Goal: Task Accomplishment & Management: Use online tool/utility

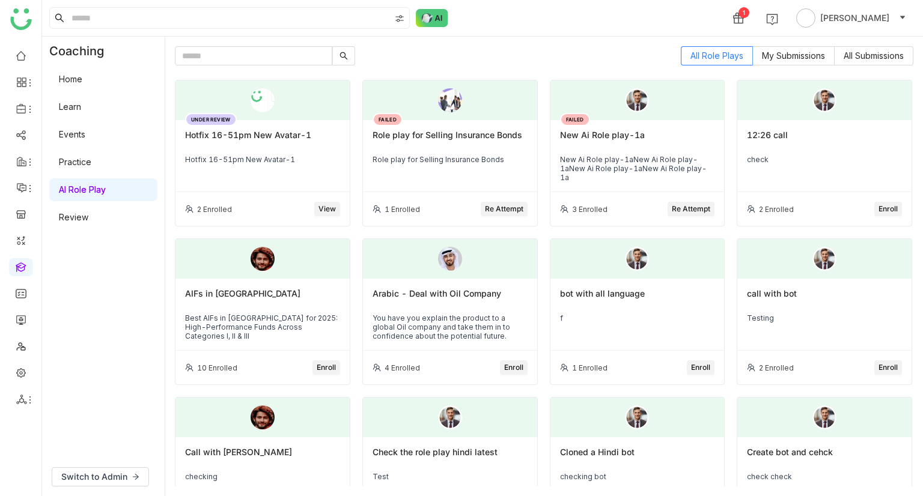
click at [302, 162] on div "Hotfix 16-51pm New Avatar-1" at bounding box center [262, 159] width 155 height 9
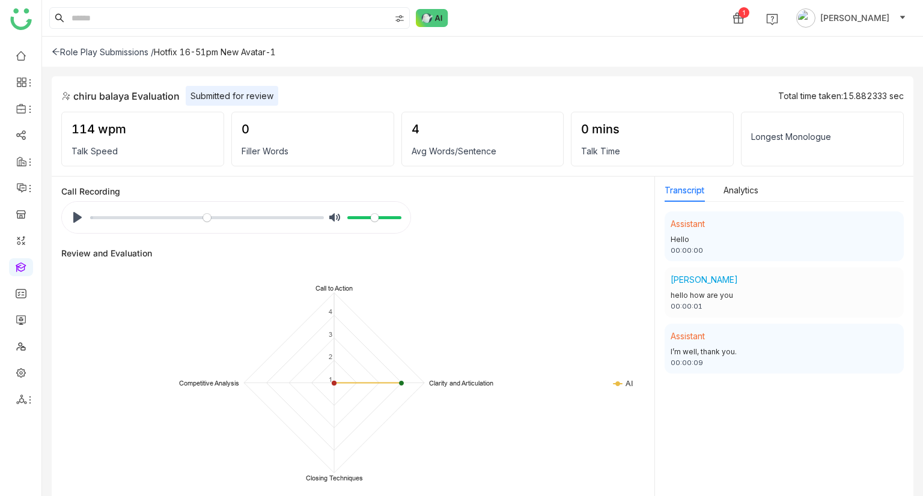
click at [88, 50] on div "Role Play Submissions /" at bounding box center [103, 52] width 102 height 10
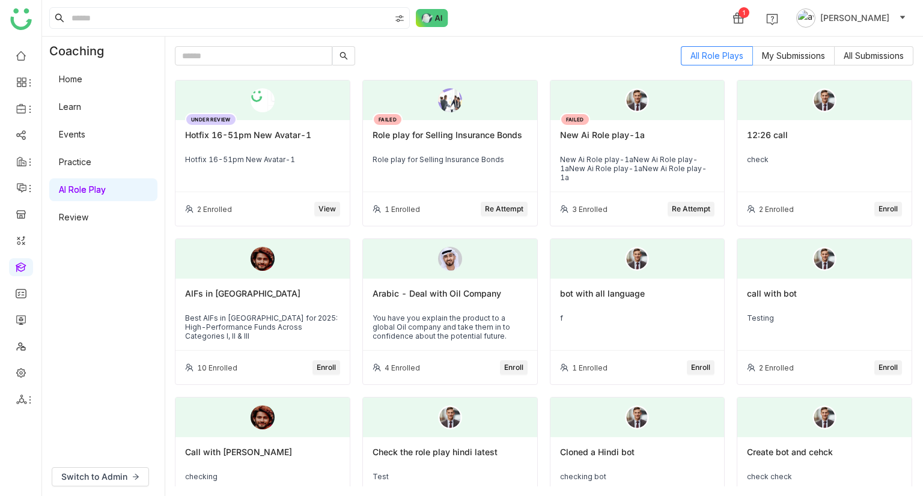
click at [887, 17] on span "[PERSON_NAME]" at bounding box center [854, 17] width 69 height 13
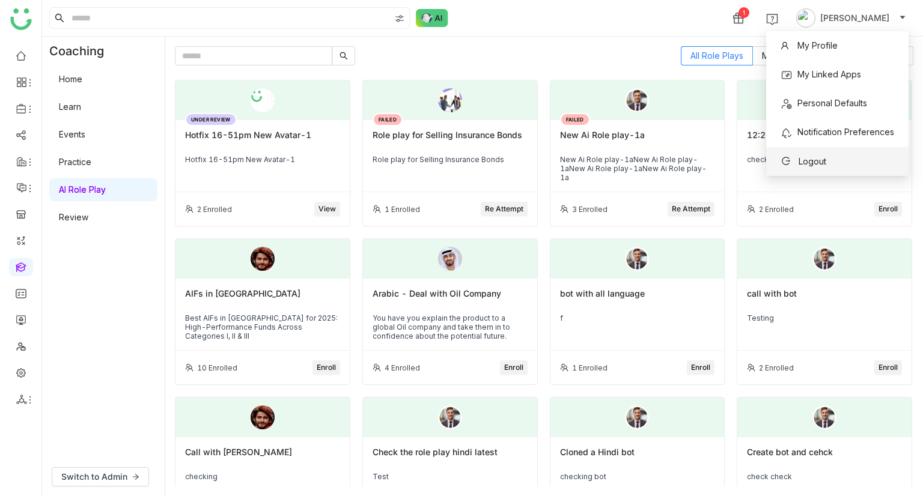
click at [822, 164] on span "Logout" at bounding box center [813, 161] width 28 height 10
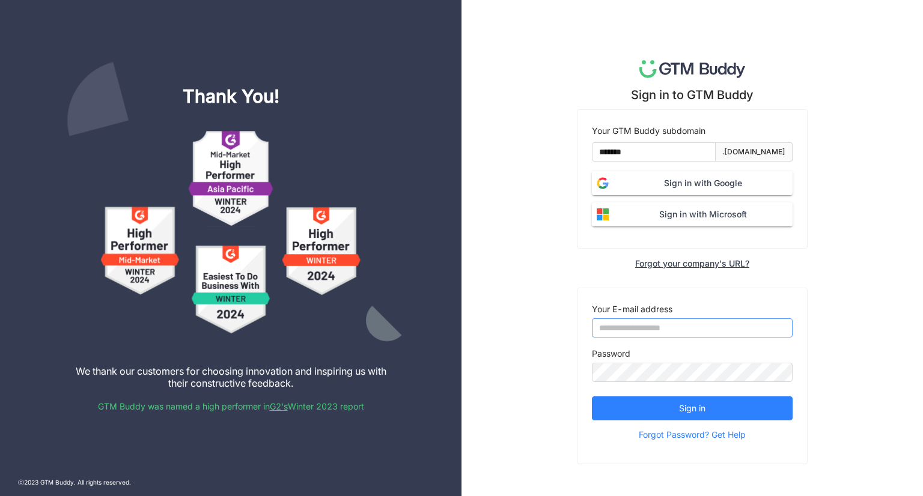
click at [640, 325] on input "email" at bounding box center [692, 328] width 201 height 19
type input "**********"
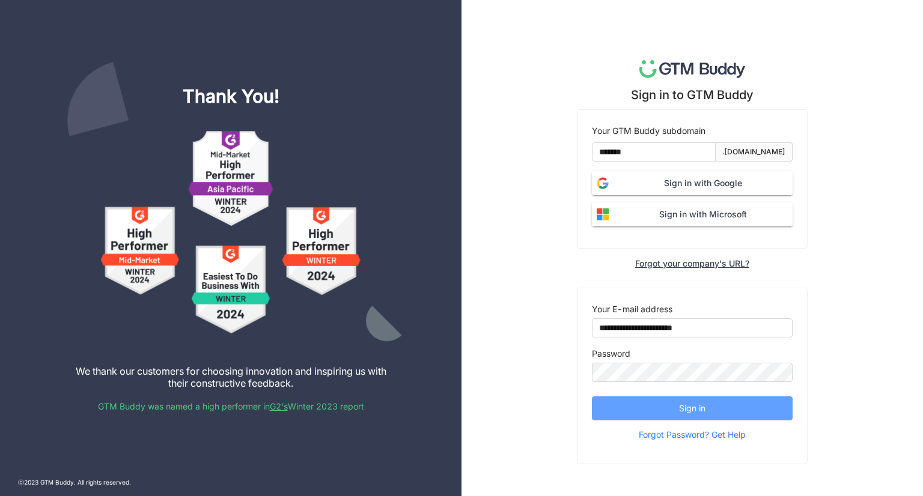
click at [637, 407] on button "Sign in" at bounding box center [692, 409] width 201 height 24
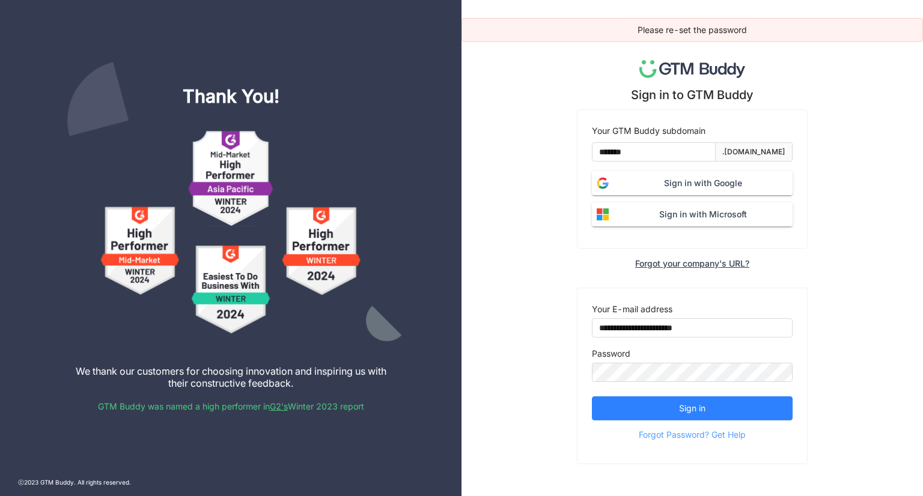
click at [693, 436] on span "Forgot Password? Get Help" at bounding box center [692, 435] width 107 height 18
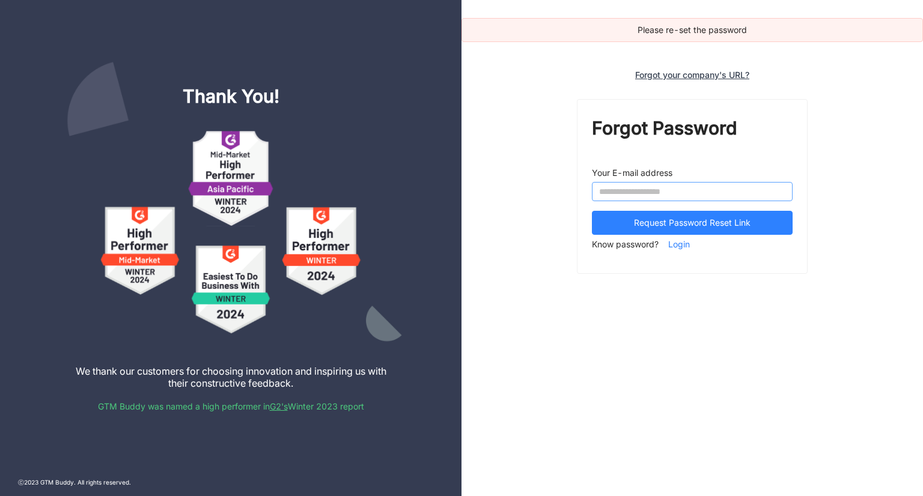
click at [671, 189] on input "email" at bounding box center [692, 191] width 201 height 19
type input "**********"
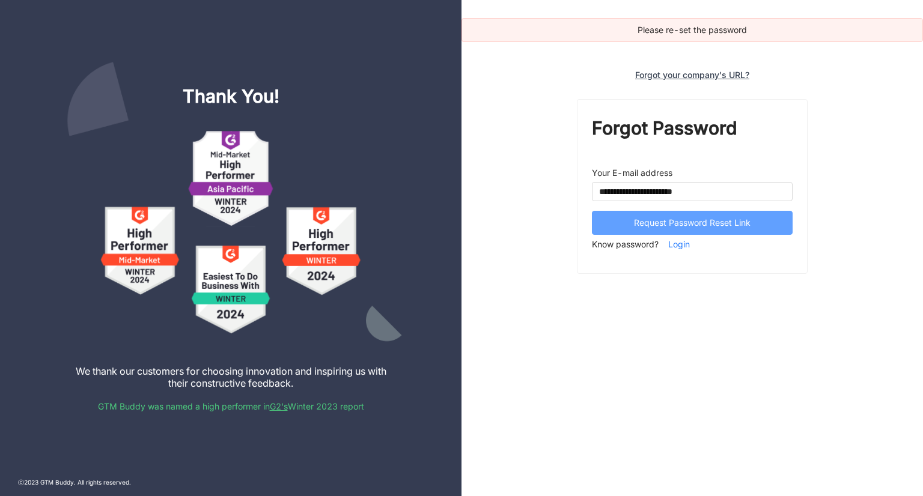
click at [690, 225] on span "Request Password Reset Link" at bounding box center [692, 222] width 117 height 13
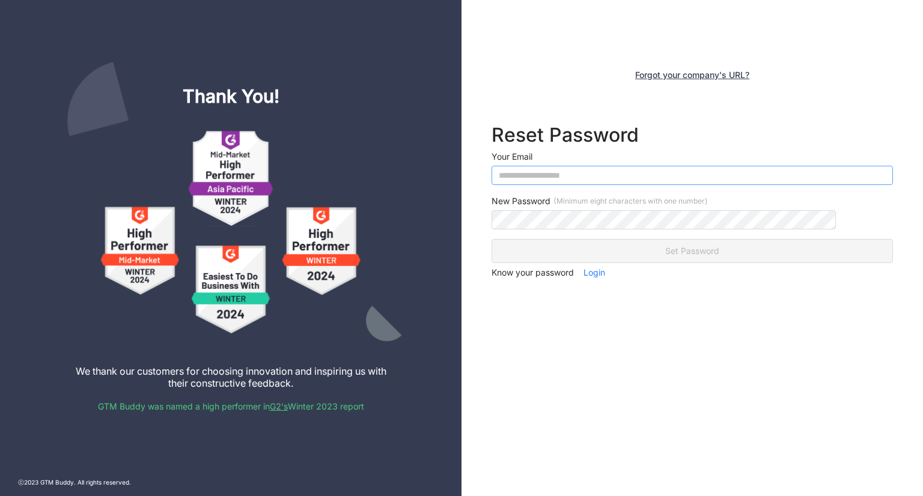
click at [649, 181] on input "email" at bounding box center [692, 175] width 401 height 19
type input "**********"
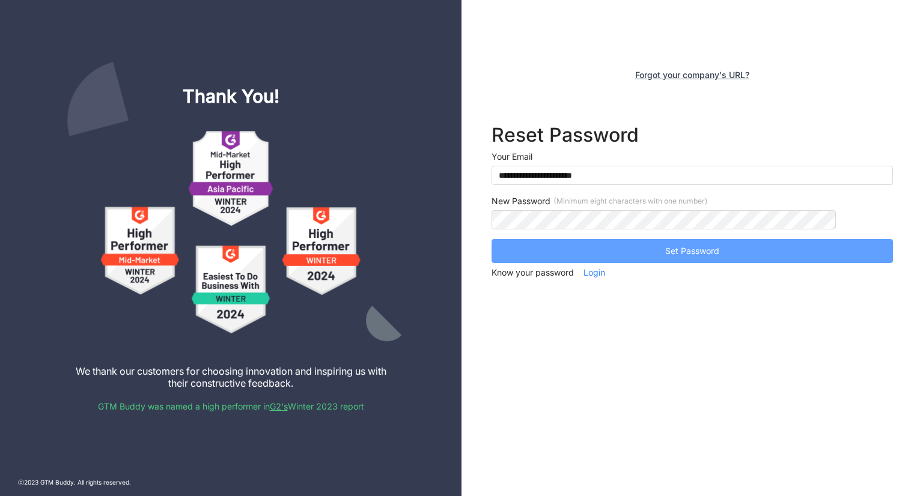
click at [740, 248] on button "Set Password" at bounding box center [692, 251] width 401 height 24
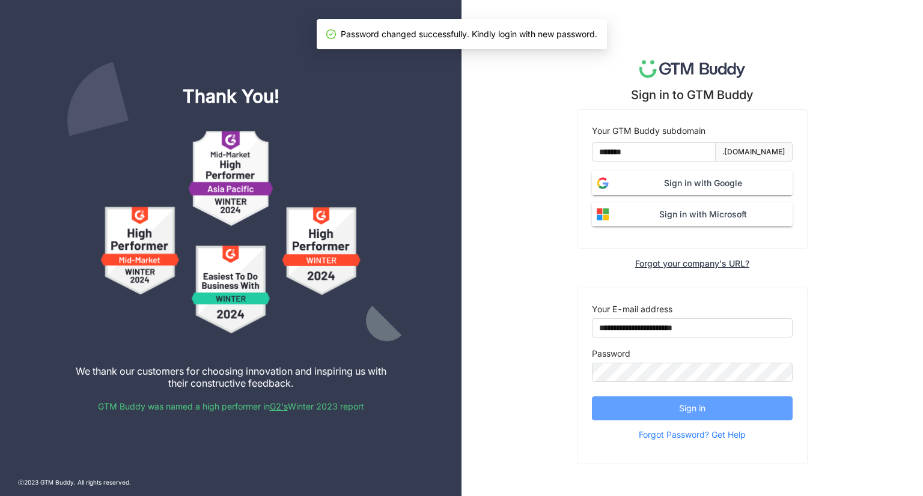
click at [697, 412] on span "Sign in" at bounding box center [692, 408] width 26 height 13
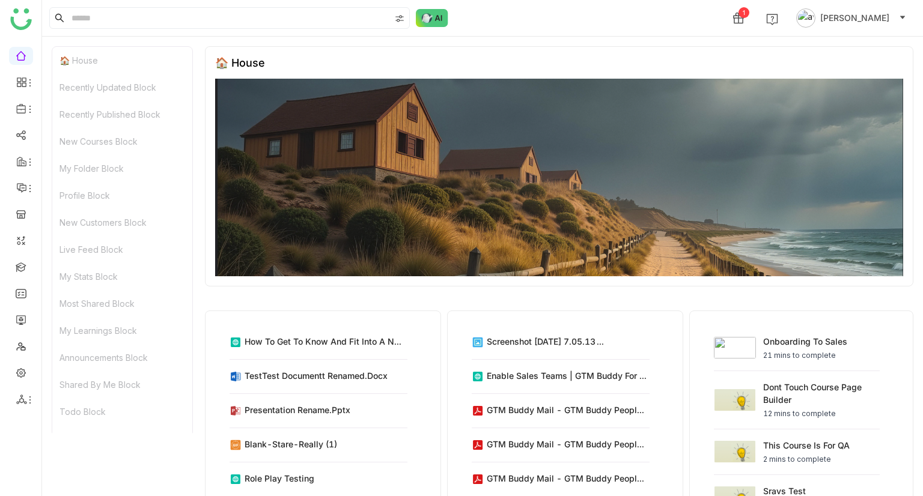
click at [841, 12] on span "[PERSON_NAME]" at bounding box center [854, 17] width 69 height 13
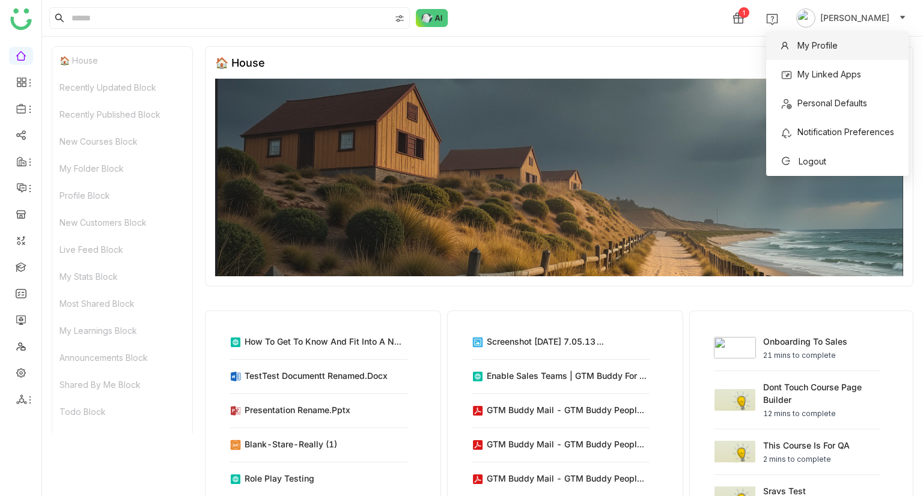
click at [864, 43] on li "My Profile" at bounding box center [837, 45] width 142 height 29
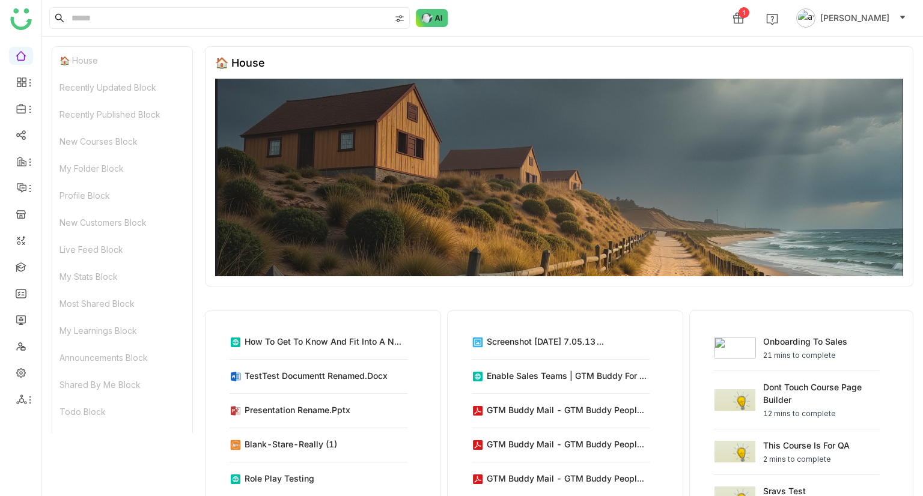
click at [846, 23] on span "[PERSON_NAME]" at bounding box center [854, 17] width 69 height 13
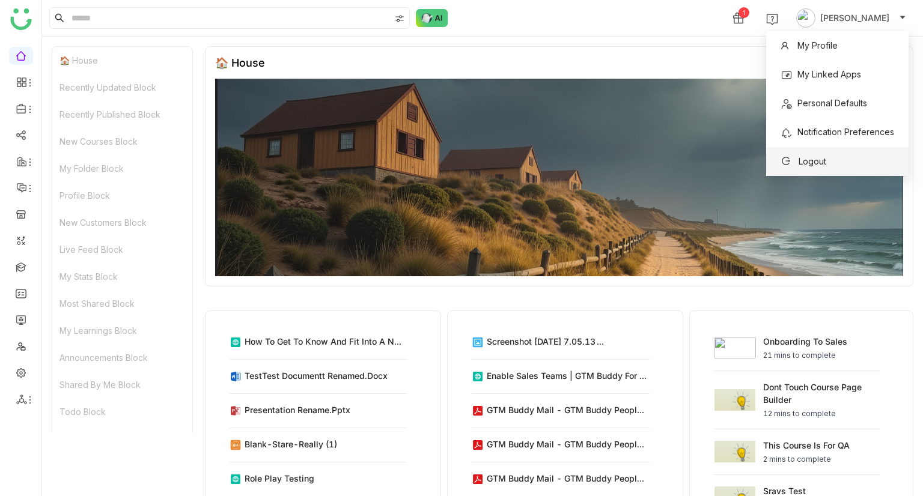
click at [837, 153] on li "Logout" at bounding box center [837, 161] width 142 height 29
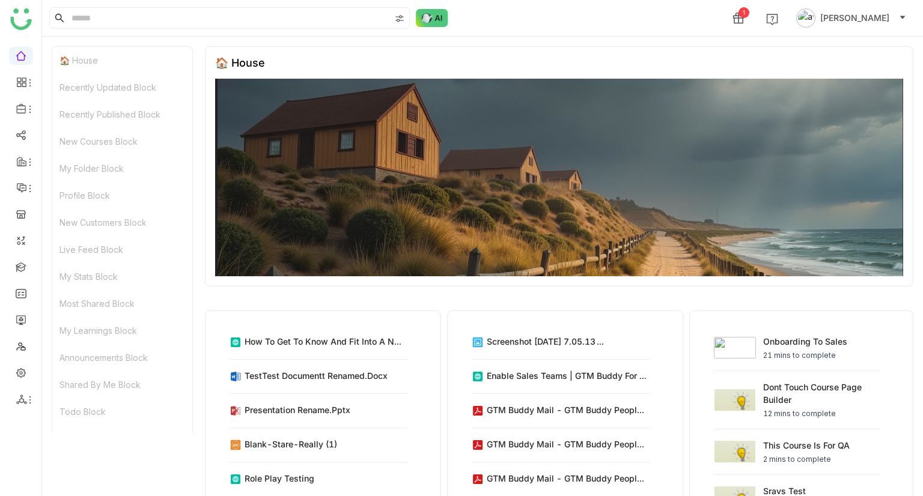
click at [864, 22] on span "[PERSON_NAME]" at bounding box center [854, 17] width 69 height 13
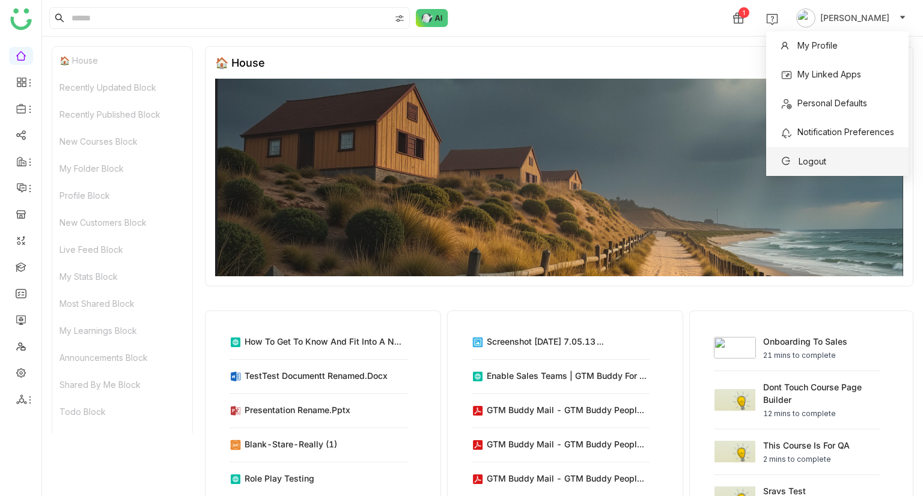
click at [808, 163] on span "Logout" at bounding box center [813, 161] width 28 height 10
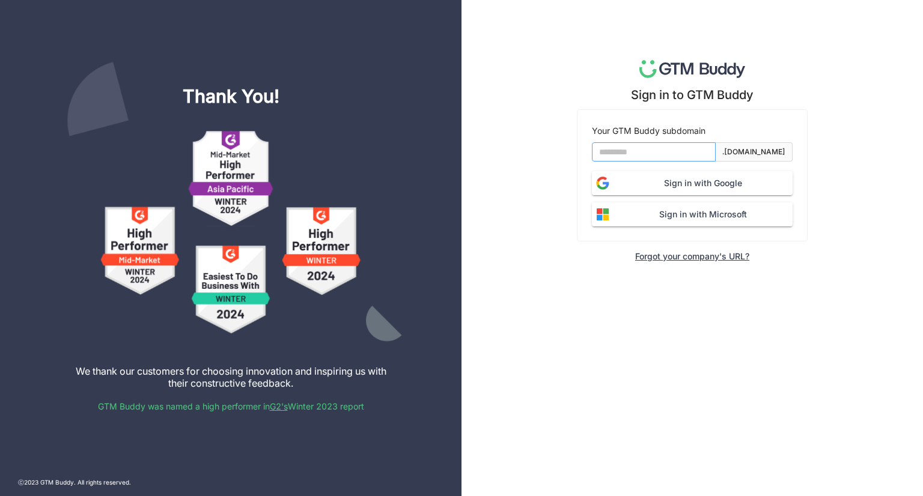
click at [665, 147] on input at bounding box center [654, 151] width 124 height 19
type input "*******"
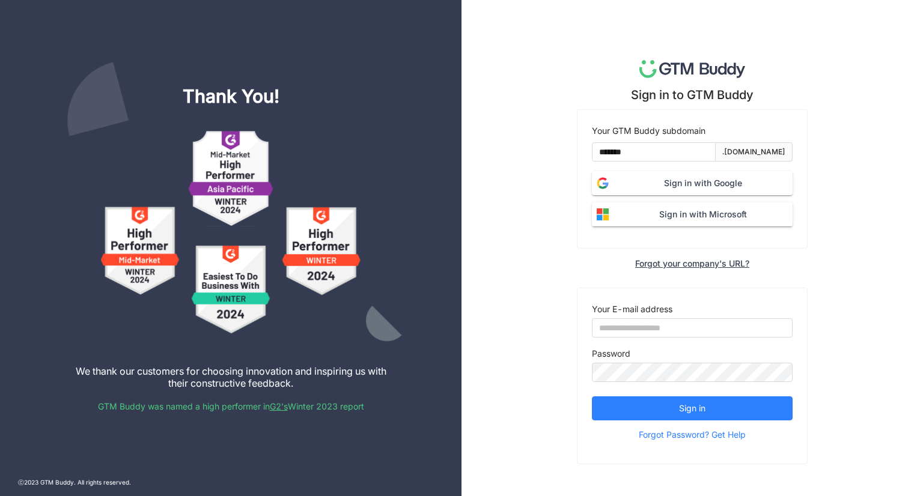
click at [706, 186] on span "Sign in with Google" at bounding box center [703, 183] width 179 height 13
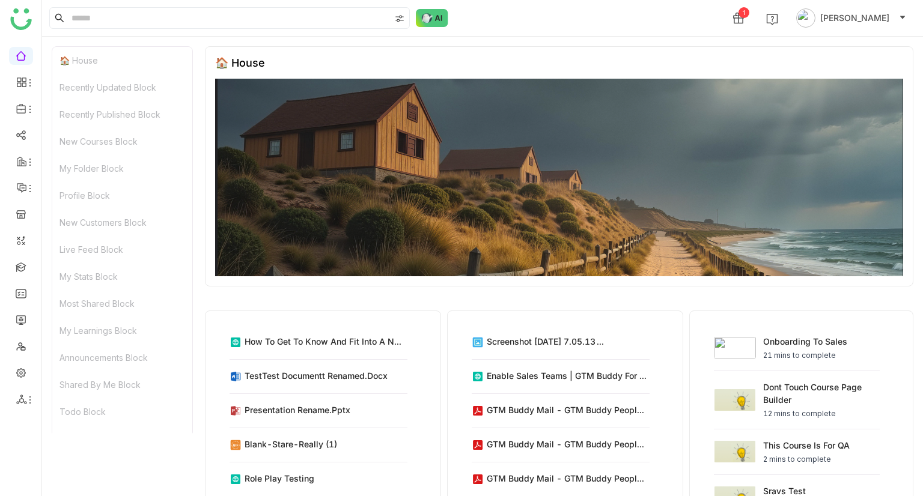
click at [118, 68] on div "🏠 House" at bounding box center [122, 60] width 140 height 27
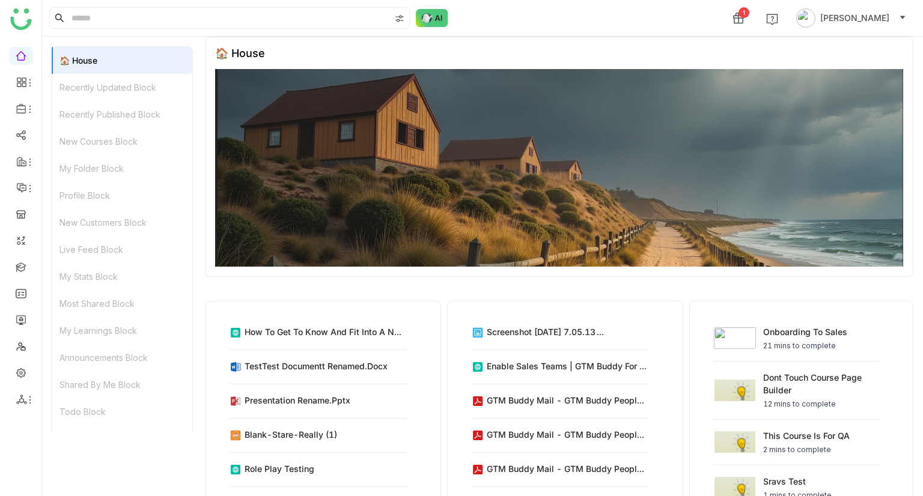
click at [120, 87] on div "Recently Updated Block" at bounding box center [122, 87] width 140 height 27
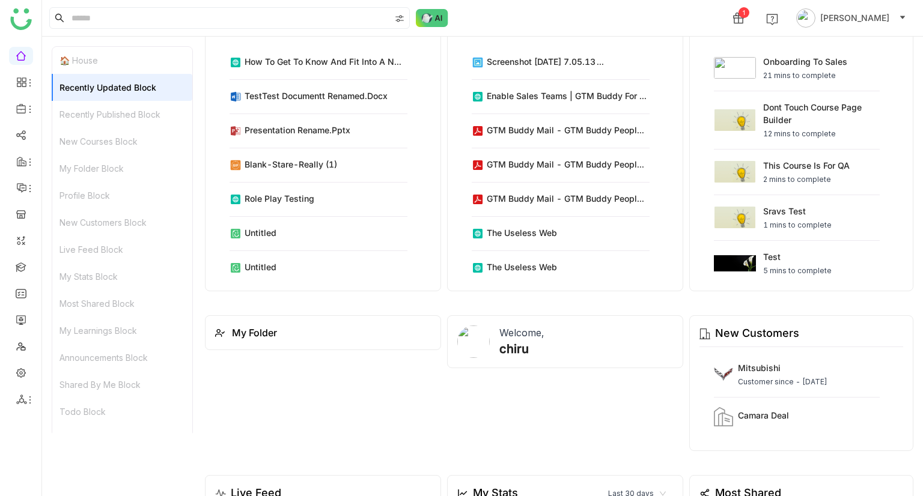
scroll to position [283, 0]
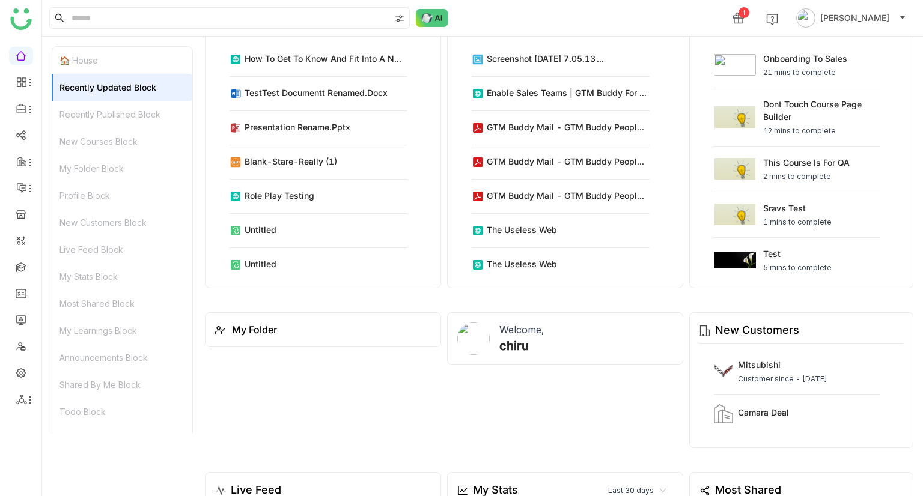
click at [121, 111] on div "Recently Published Block" at bounding box center [122, 114] width 140 height 27
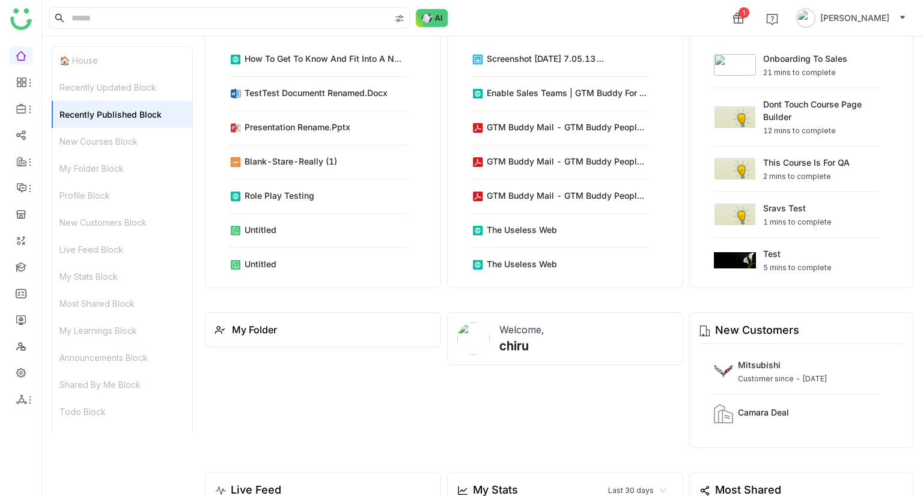
click at [124, 133] on div "New Courses Block" at bounding box center [122, 141] width 140 height 27
click at [130, 163] on div "My Folder Block" at bounding box center [122, 168] width 140 height 27
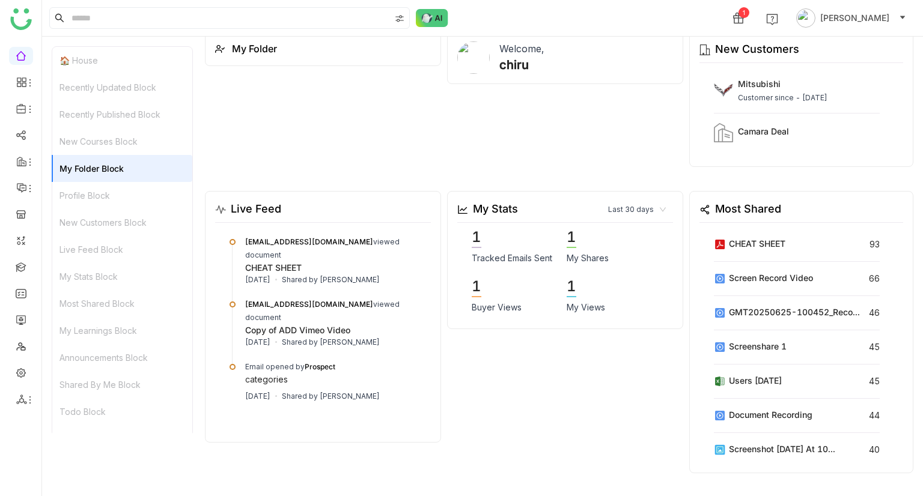
scroll to position [567, 0]
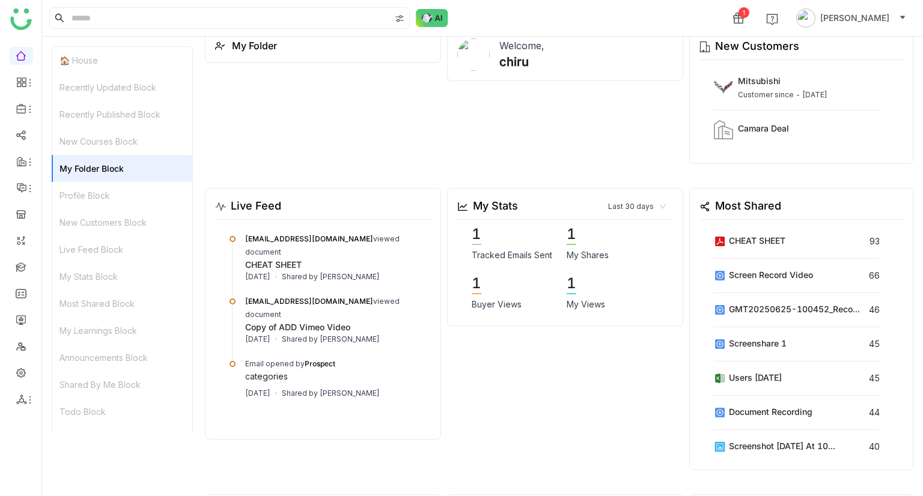
click at [106, 198] on div "Profile Block" at bounding box center [122, 195] width 140 height 27
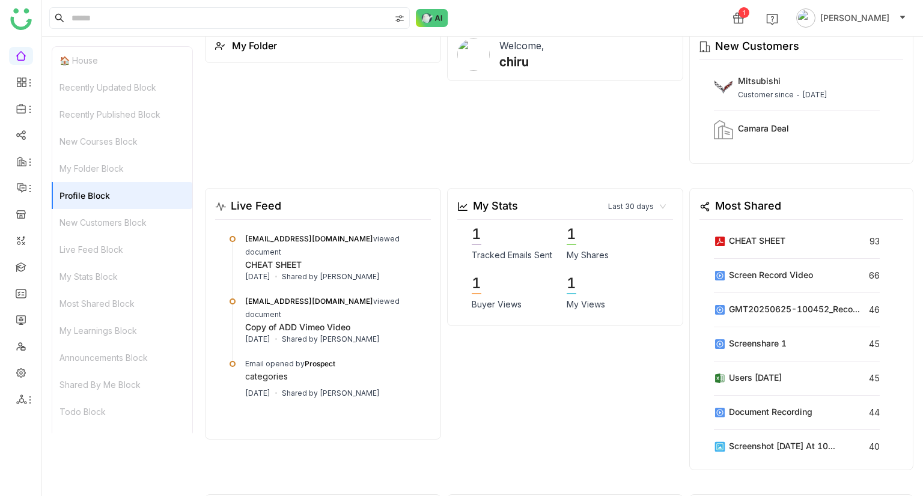
click at [609, 337] on div "My Stats Last 30 days 1 Tracked Emails Sent 1 My Shares 1 Buyer Views 1 My Views" at bounding box center [565, 329] width 236 height 282
click at [22, 83] on icon at bounding box center [21, 82] width 11 height 11
click at [59, 106] on link "Dashboard" at bounding box center [83, 110] width 78 height 8
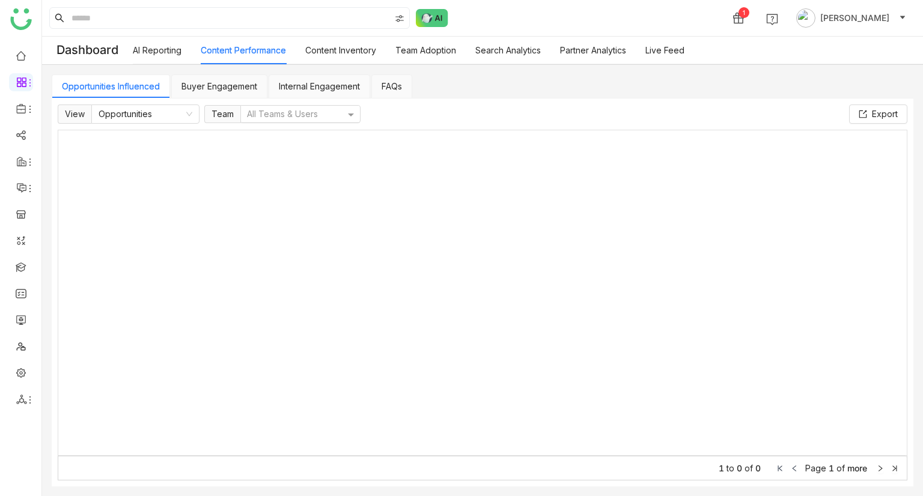
click at [277, 115] on div at bounding box center [295, 114] width 100 height 13
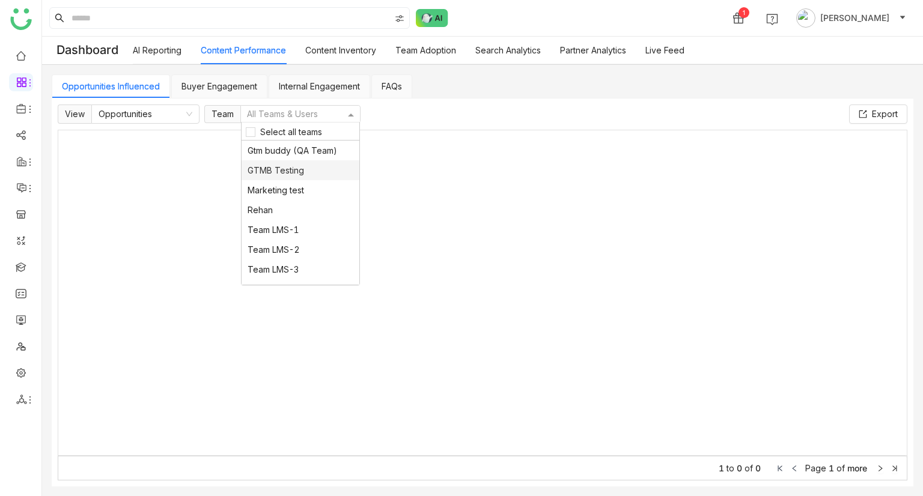
click at [310, 166] on div "GTMB Testing" at bounding box center [301, 170] width 118 height 20
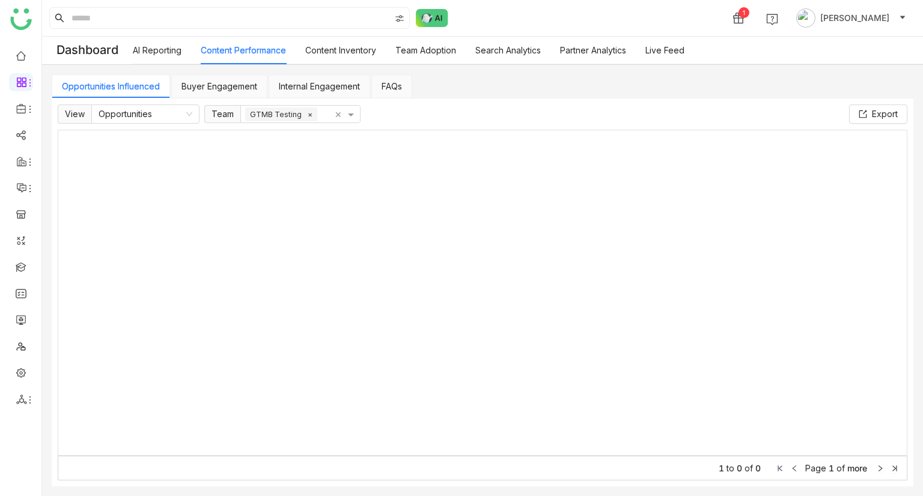
click at [213, 72] on div "Opportunities Influenced Buyer Engagement Internal Engagement FAQs View Opportu…" at bounding box center [482, 280] width 881 height 431
click at [216, 81] on link "Buyer Engagement" at bounding box center [219, 86] width 76 height 10
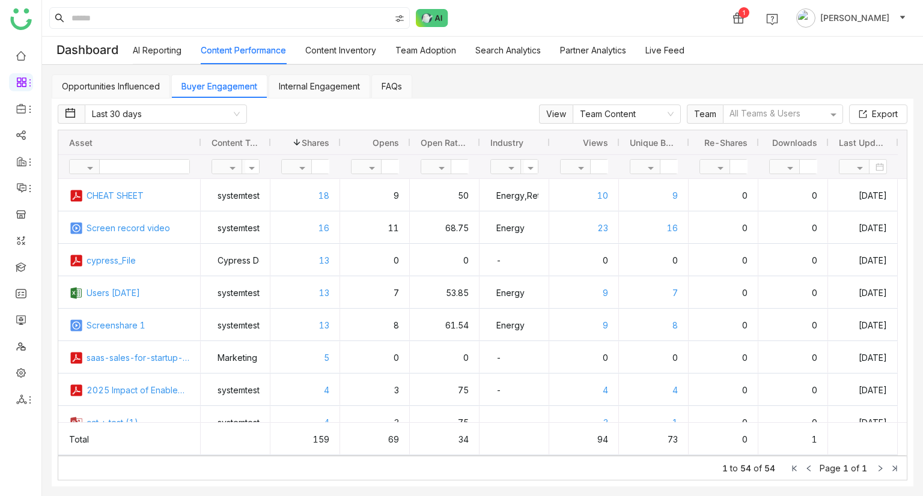
click at [132, 85] on link "Opportunities Influenced" at bounding box center [111, 86] width 98 height 10
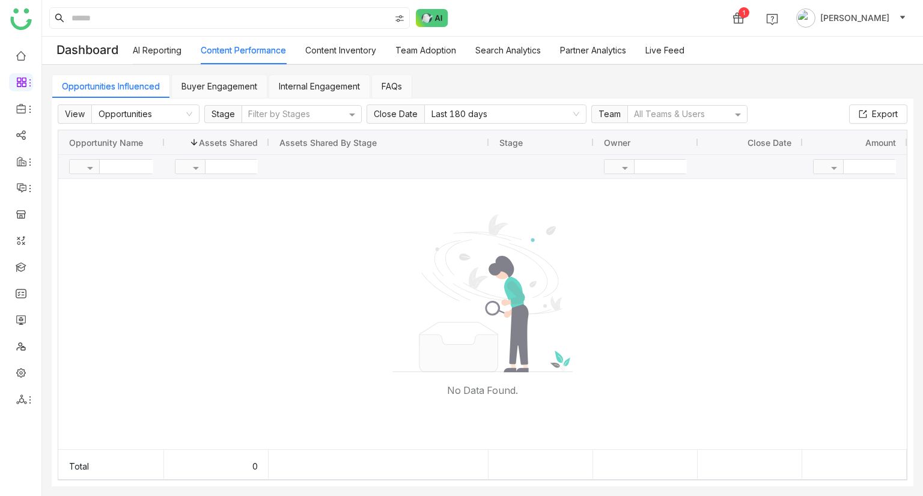
click at [207, 91] on link "Buyer Engagement" at bounding box center [219, 86] width 76 height 10
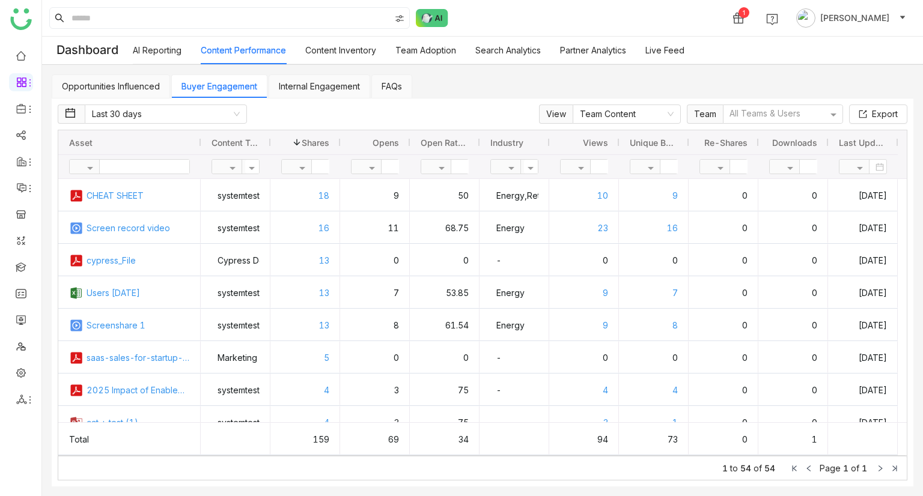
click at [358, 91] on link "Internal Engagement" at bounding box center [319, 86] width 81 height 10
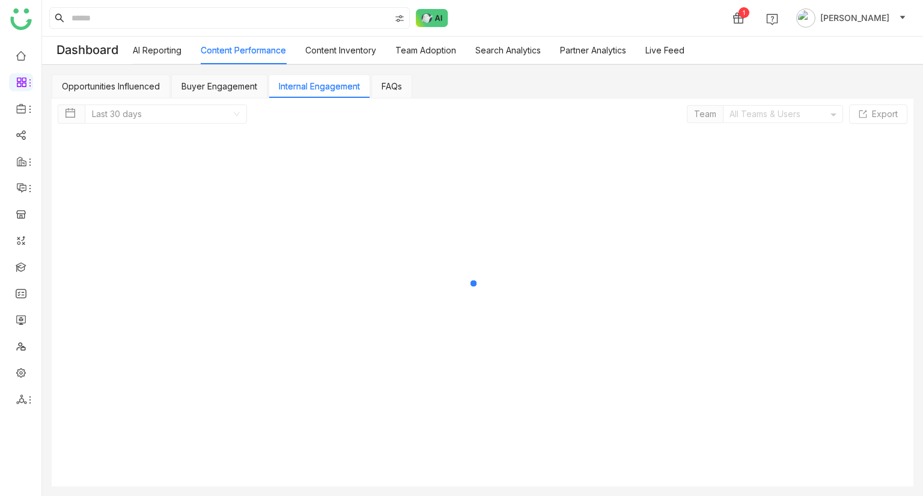
click at [356, 91] on link "Internal Engagement" at bounding box center [319, 86] width 81 height 10
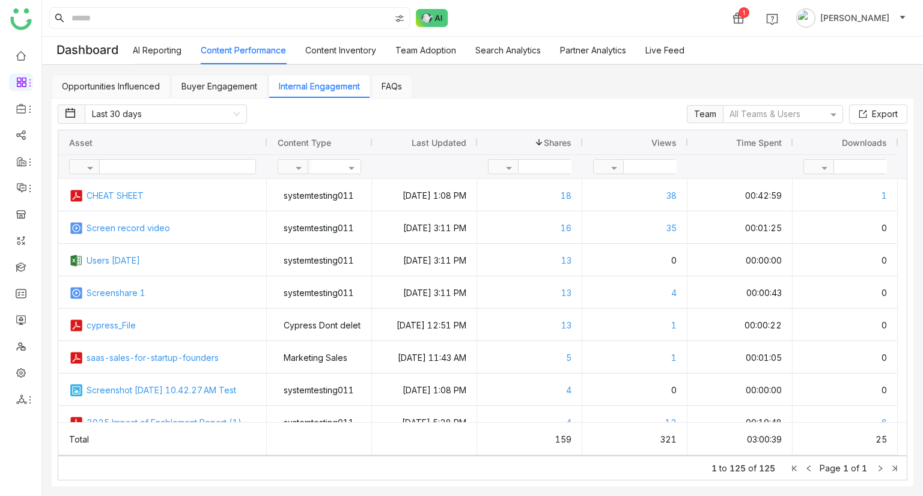
click at [392, 85] on link "FAQs" at bounding box center [392, 86] width 20 height 10
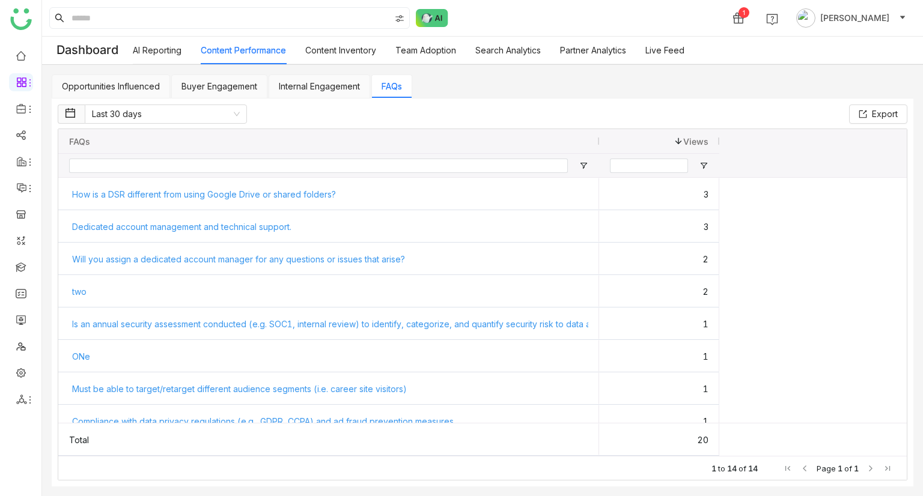
click at [334, 50] on link "Content Inventory" at bounding box center [340, 50] width 71 height 10
click at [335, 51] on link "Content Inventory" at bounding box center [340, 50] width 71 height 10
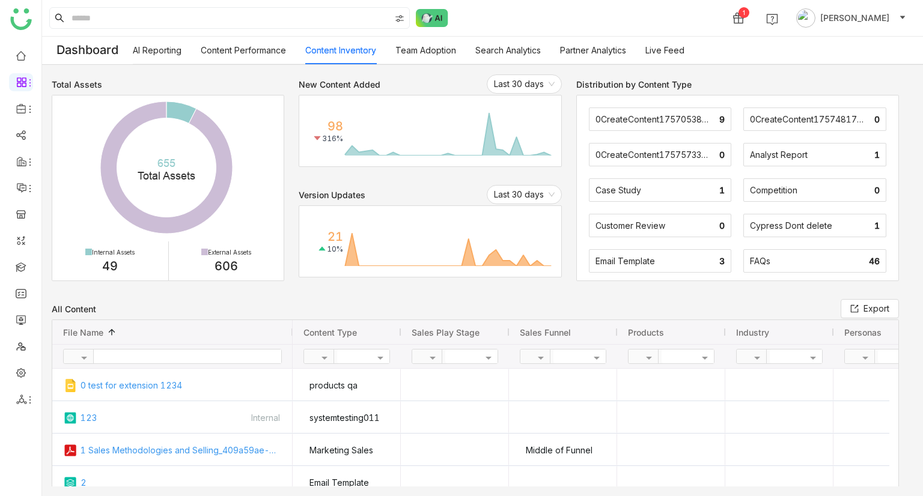
click at [448, 51] on link "Team Adoption" at bounding box center [425, 50] width 61 height 10
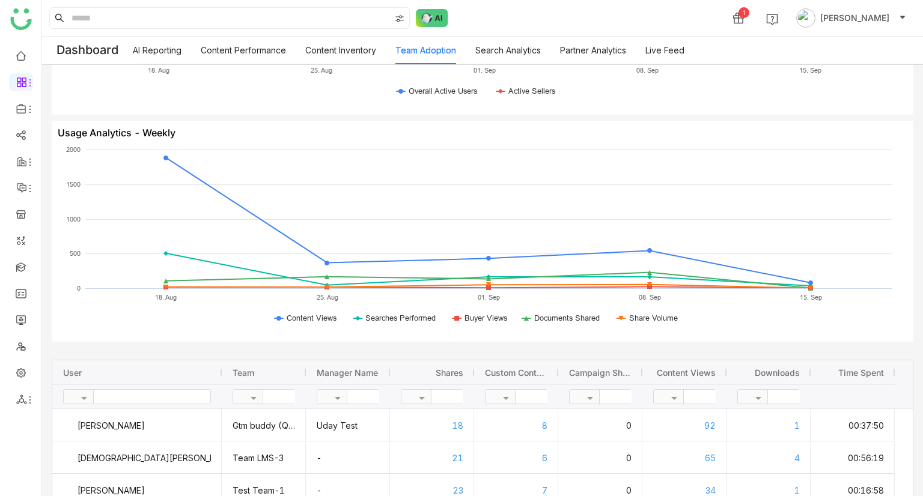
scroll to position [968, 0]
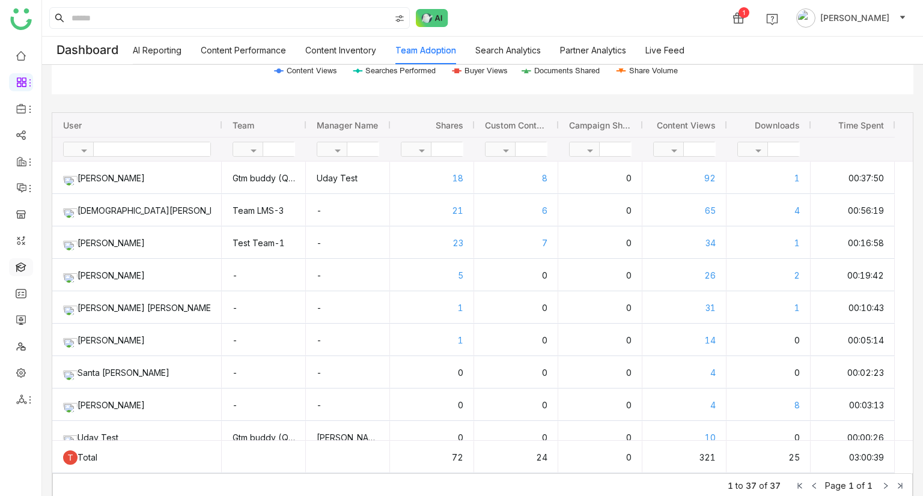
click at [19, 266] on link at bounding box center [21, 266] width 11 height 10
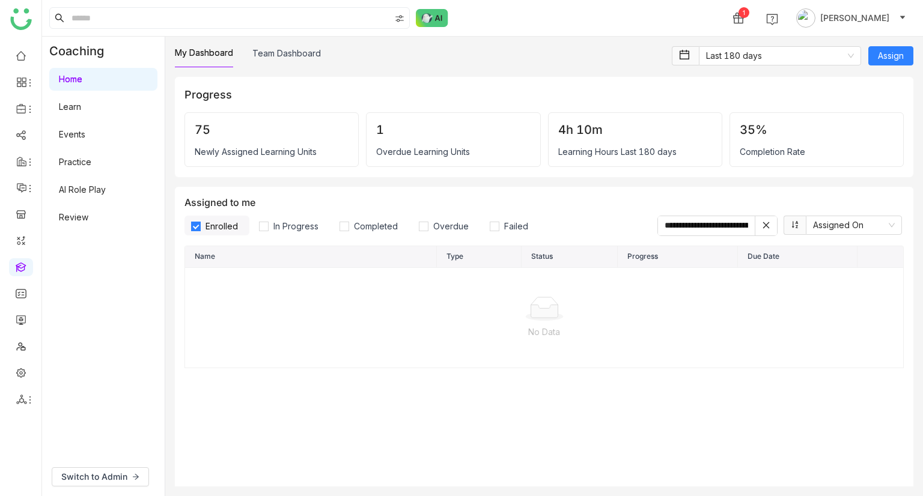
click at [67, 112] on link "Learn" at bounding box center [70, 107] width 22 height 10
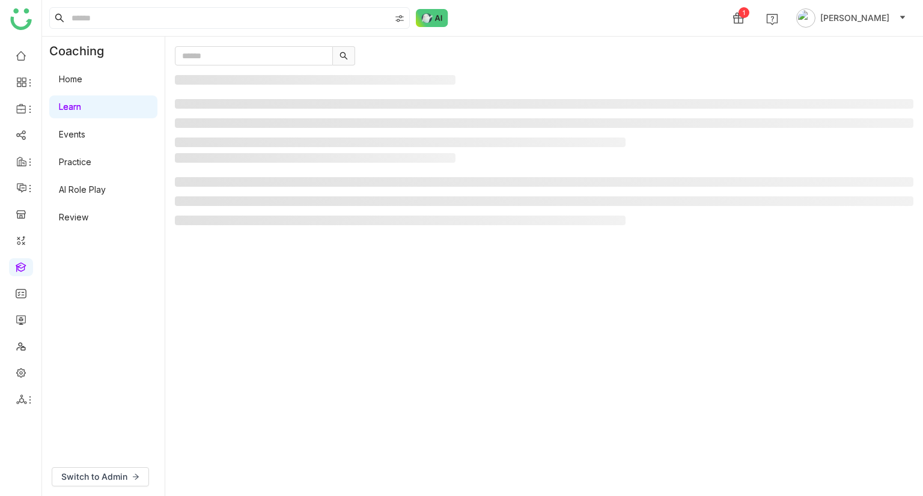
click at [73, 184] on link "AI Role Play" at bounding box center [82, 189] width 47 height 10
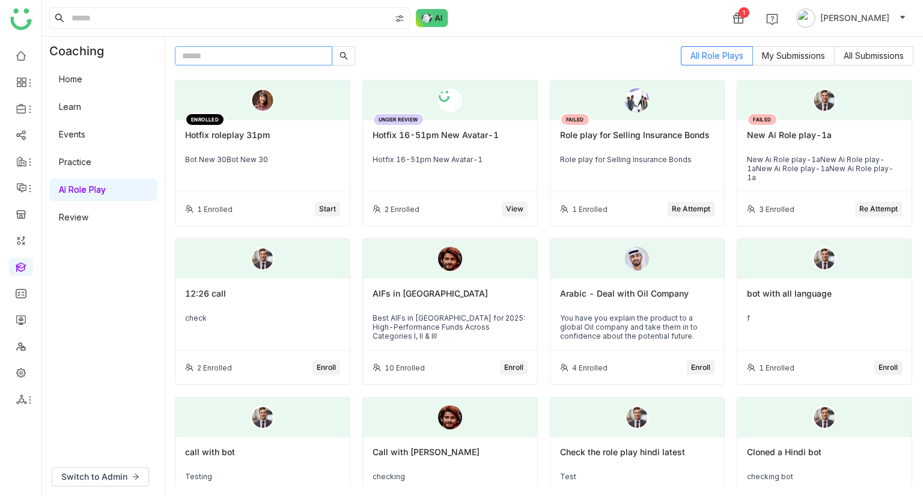
click at [267, 48] on input "text" at bounding box center [253, 55] width 157 height 19
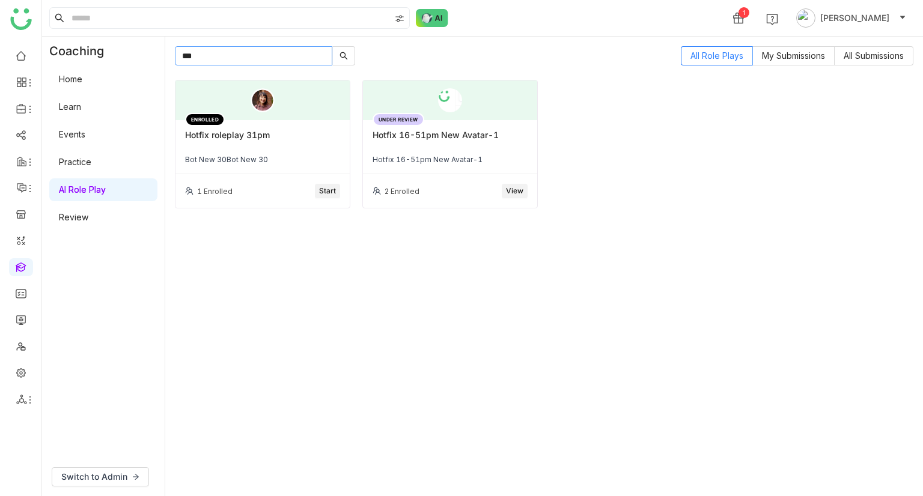
type input "***"
click at [299, 149] on div "Hotfix roleplay 31pm" at bounding box center [262, 140] width 155 height 20
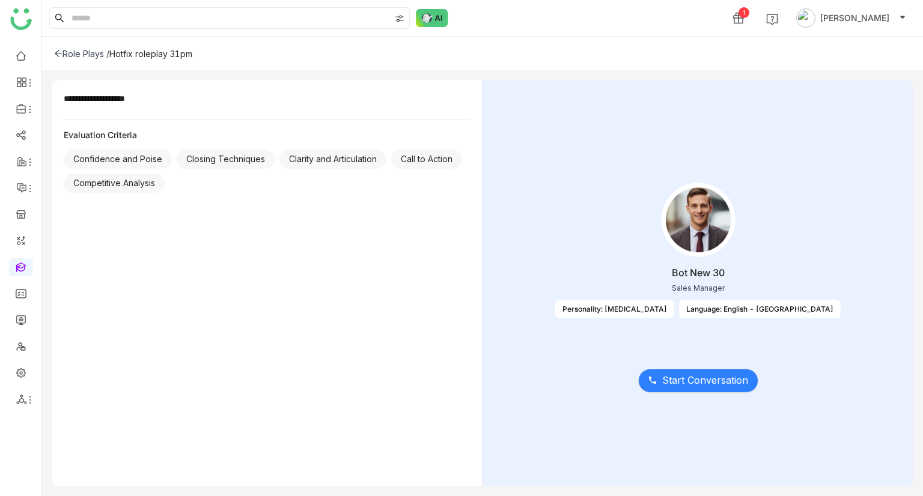
click at [661, 311] on div "Personality: Personality Type" at bounding box center [614, 309] width 119 height 19
click at [674, 310] on div "Personality: Personality Type" at bounding box center [614, 309] width 119 height 19
click at [701, 391] on button "Start Conversation" at bounding box center [698, 381] width 120 height 24
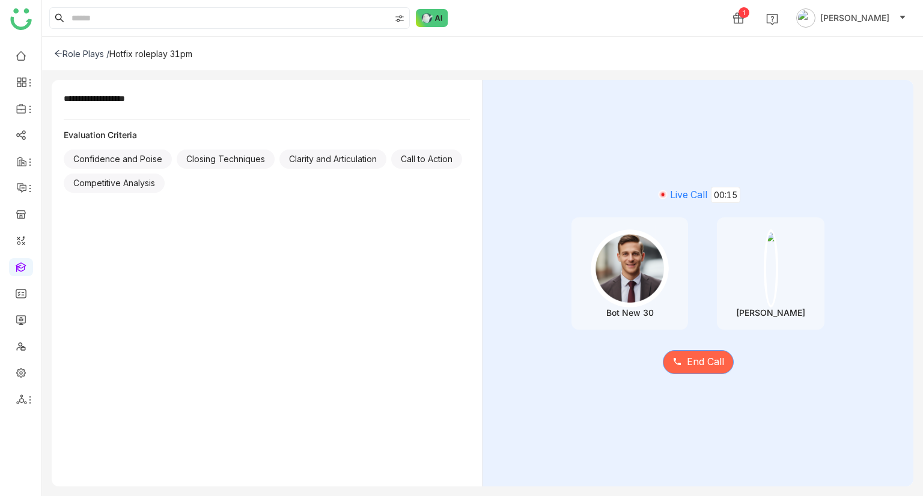
click at [695, 364] on span "End Call" at bounding box center [705, 362] width 37 height 15
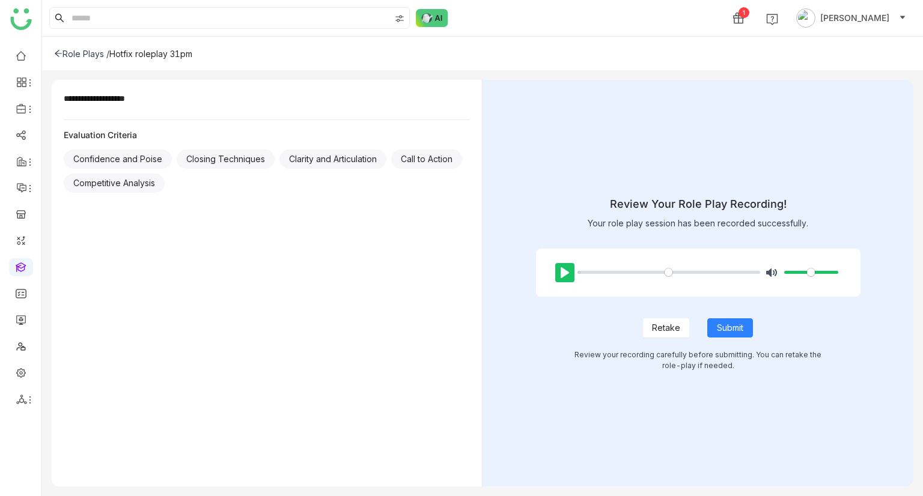
click at [570, 267] on button "Pause Play" at bounding box center [564, 272] width 19 height 19
click at [564, 272] on button "Pause Play" at bounding box center [564, 272] width 19 height 19
click at [737, 325] on span "Submit" at bounding box center [730, 328] width 26 height 13
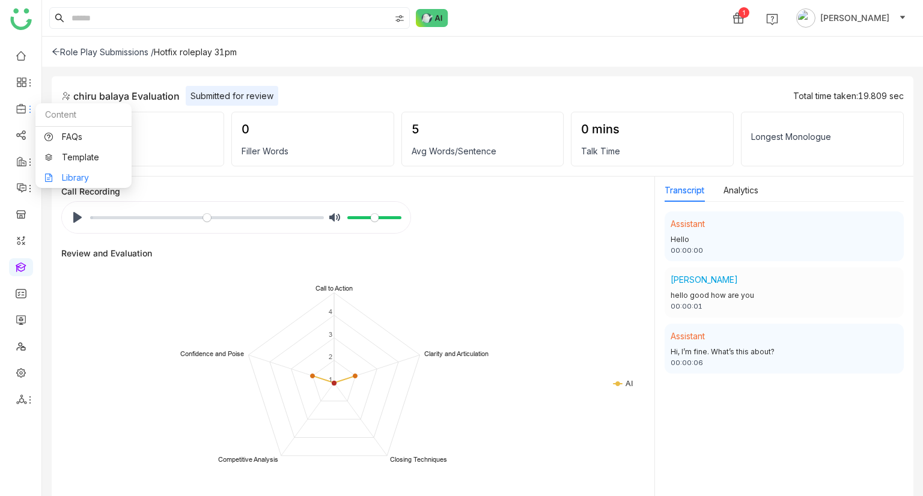
click at [84, 175] on link "Library" at bounding box center [83, 178] width 78 height 8
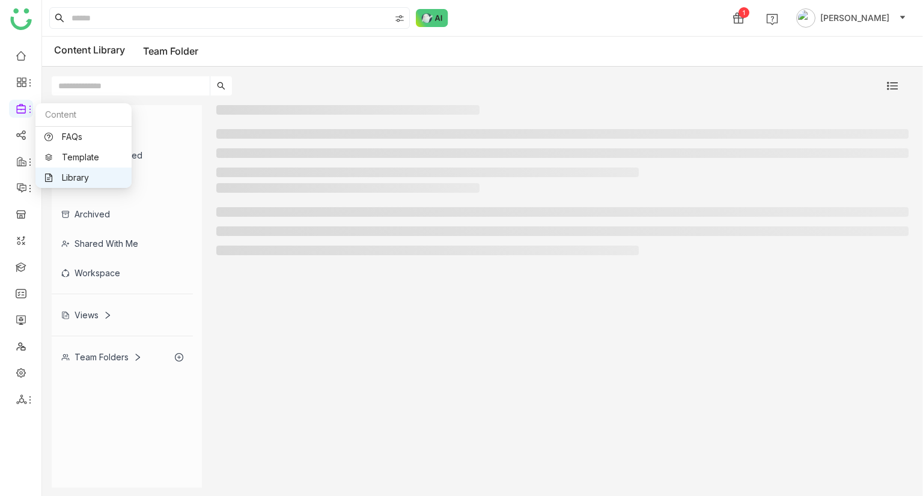
click at [75, 174] on link "Library" at bounding box center [83, 178] width 78 height 8
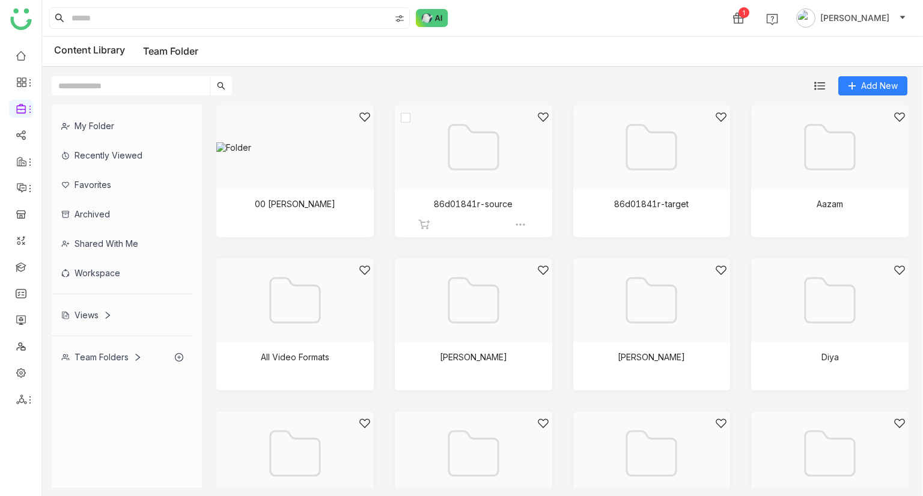
click at [447, 194] on div at bounding box center [469, 162] width 137 height 102
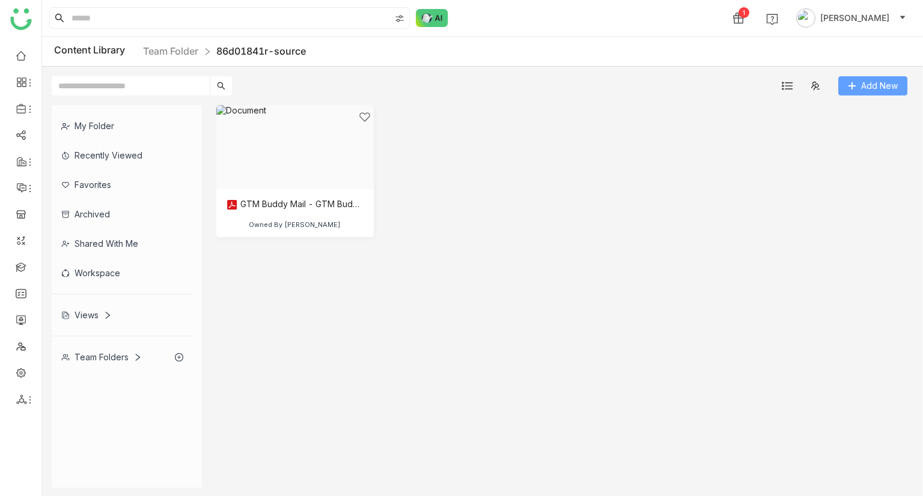
click at [858, 87] on button "Add New" at bounding box center [872, 85] width 69 height 19
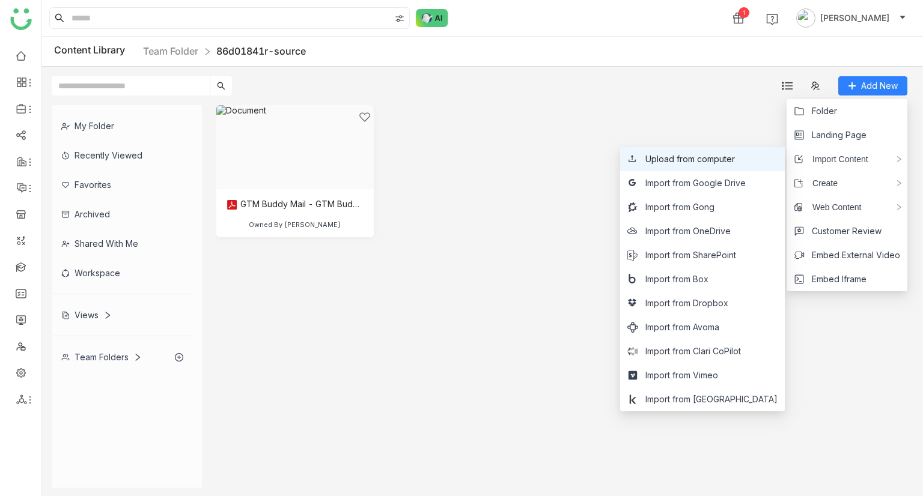
click at [722, 155] on span "Upload from computer" at bounding box center [690, 159] width 90 height 13
